Goal: Transaction & Acquisition: Subscribe to service/newsletter

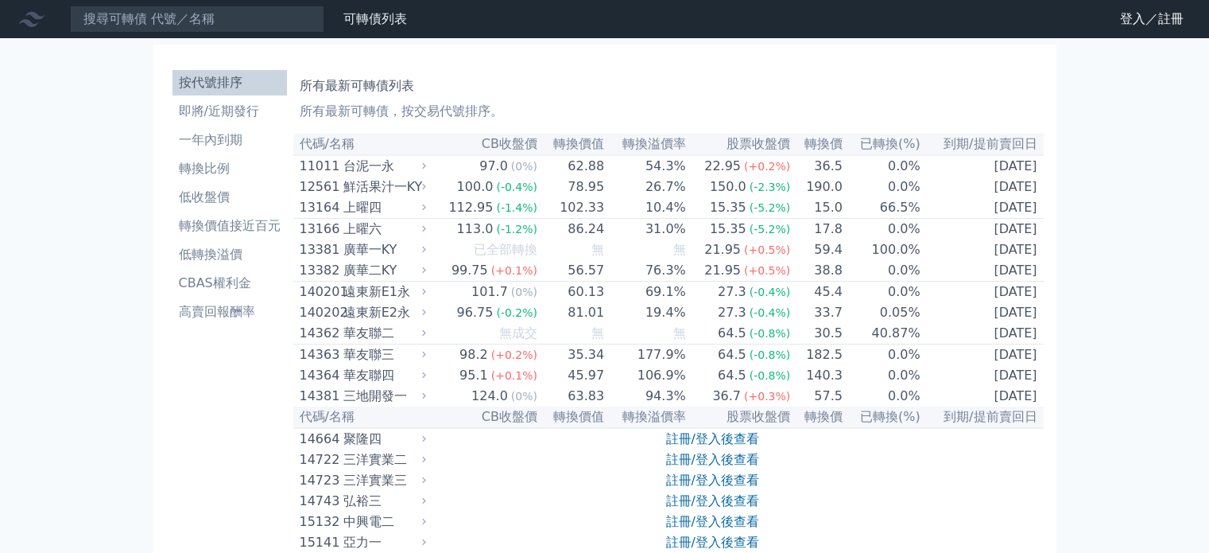
scroll to position [6519, 0]
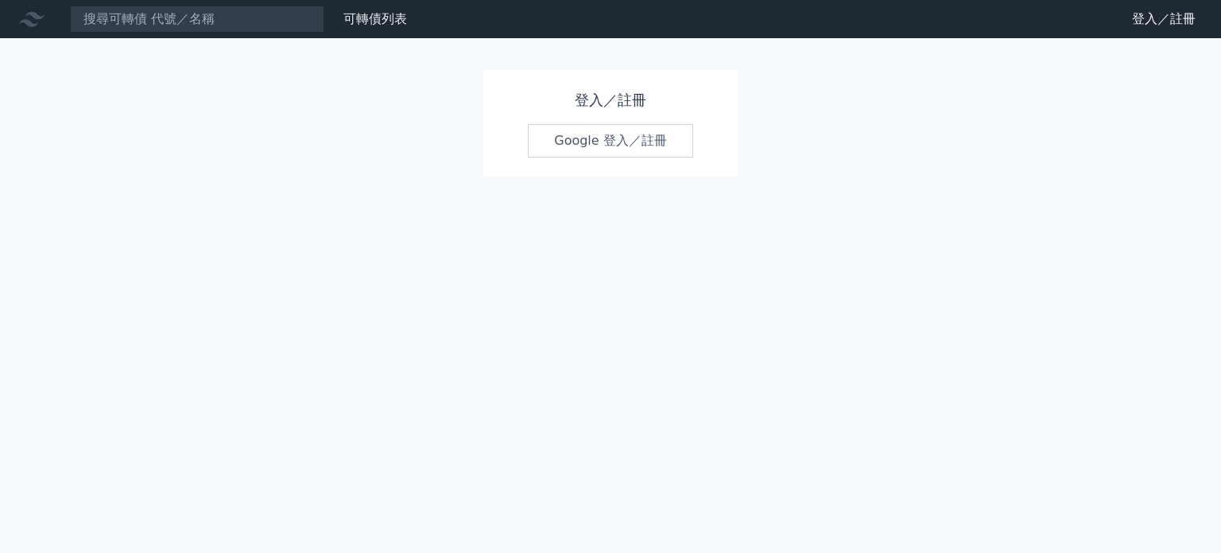
click at [584, 151] on link "Google 登入／註冊" at bounding box center [610, 140] width 165 height 33
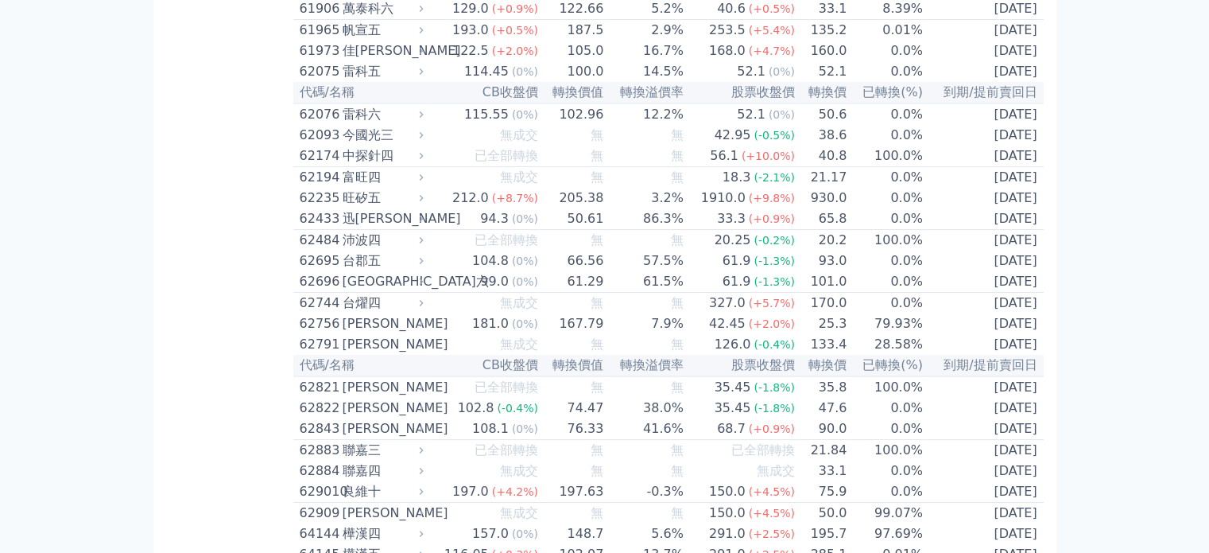
scroll to position [6042, 0]
